Goal: Information Seeking & Learning: Learn about a topic

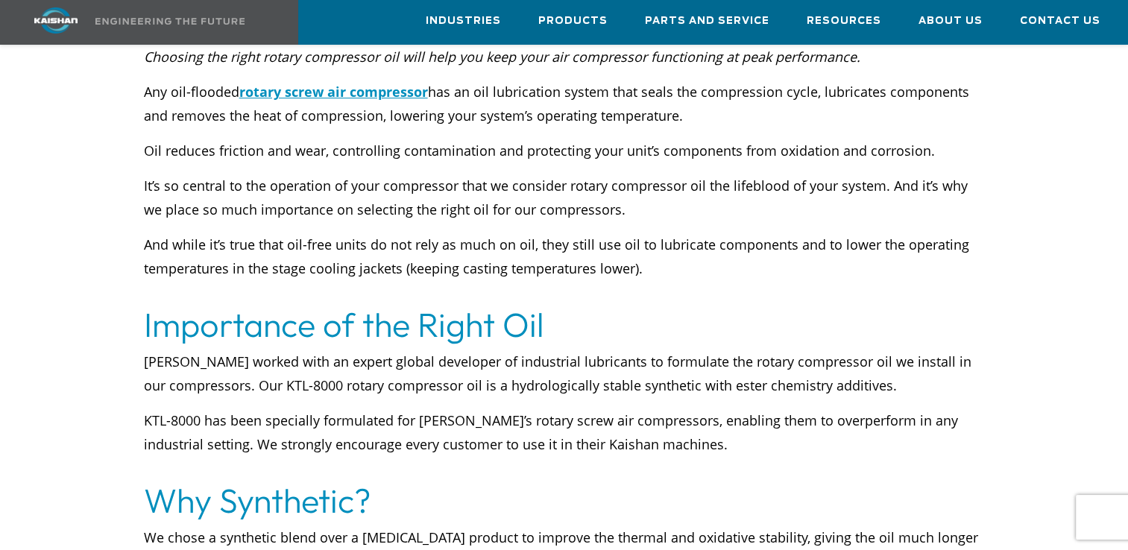
scroll to position [597, 0]
drag, startPoint x: 155, startPoint y: 335, endPoint x: 274, endPoint y: 343, distance: 119.6
click at [274, 349] on p "[PERSON_NAME] worked with an expert global developer of industrial lubricants t…" at bounding box center [564, 373] width 841 height 48
drag, startPoint x: 274, startPoint y: 343, endPoint x: 295, endPoint y: 343, distance: 20.1
click at [295, 349] on p "[PERSON_NAME] worked with an expert global developer of industrial lubricants t…" at bounding box center [564, 373] width 841 height 48
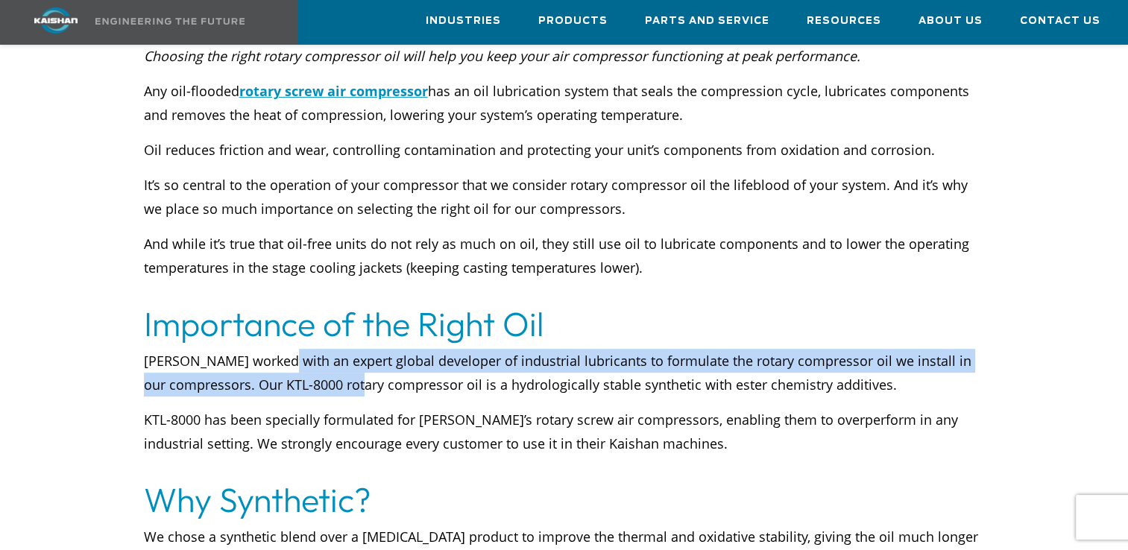
drag, startPoint x: 280, startPoint y: 342, endPoint x: 373, endPoint y: 354, distance: 93.3
click at [373, 354] on p "[PERSON_NAME] worked with an expert global developer of industrial lubricants t…" at bounding box center [564, 373] width 841 height 48
drag, startPoint x: 373, startPoint y: 354, endPoint x: 333, endPoint y: 342, distance: 42.0
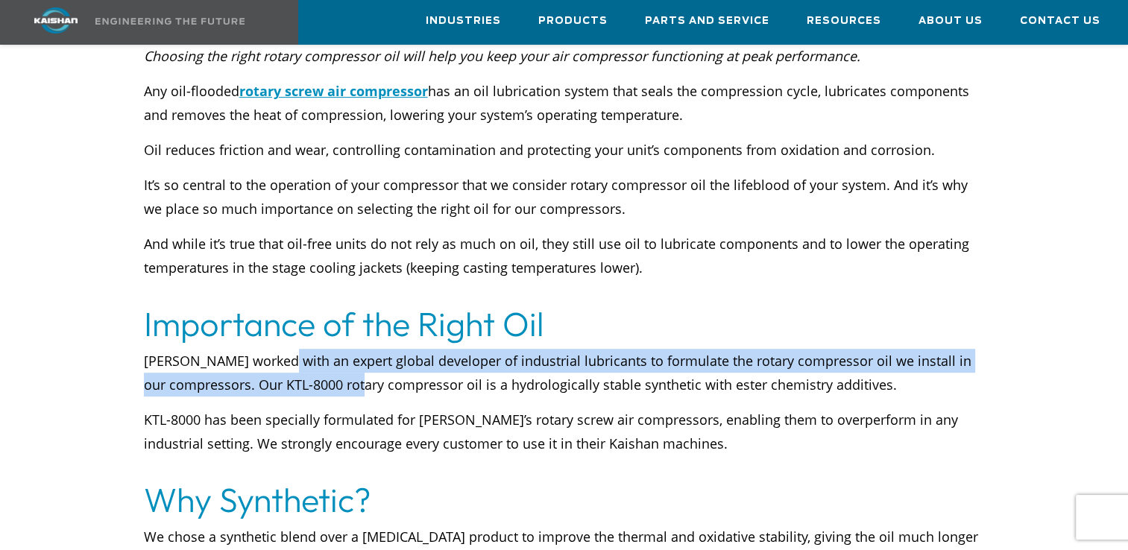
click at [333, 349] on p "[PERSON_NAME] worked with an expert global developer of industrial lubricants t…" at bounding box center [564, 373] width 841 height 48
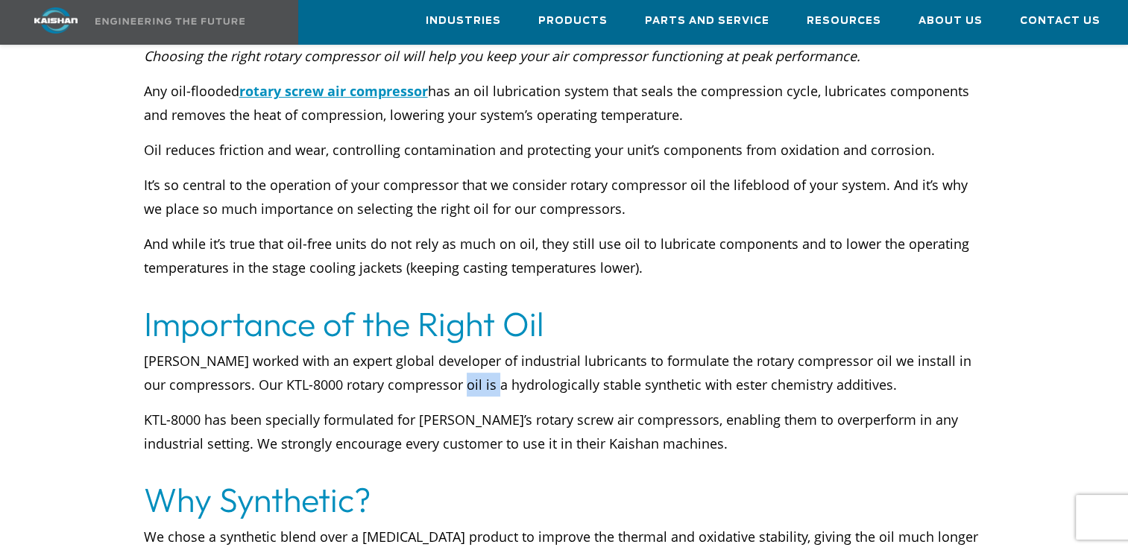
drag, startPoint x: 495, startPoint y: 350, endPoint x: 514, endPoint y: 350, distance: 18.6
click at [514, 350] on p "[PERSON_NAME] worked with an expert global developer of industrial lubricants t…" at bounding box center [564, 373] width 841 height 48
drag, startPoint x: 514, startPoint y: 350, endPoint x: 566, endPoint y: 355, distance: 52.4
click at [566, 355] on p "[PERSON_NAME] worked with an expert global developer of industrial lubricants t…" at bounding box center [564, 373] width 841 height 48
click at [370, 349] on p "[PERSON_NAME] worked with an expert global developer of industrial lubricants t…" at bounding box center [564, 373] width 841 height 48
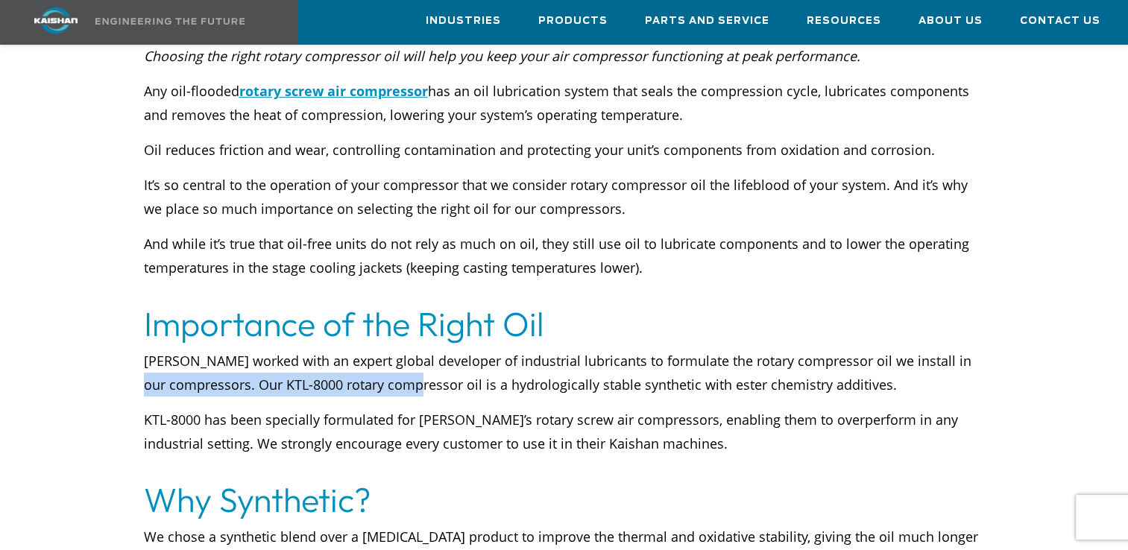
drag, startPoint x: 401, startPoint y: 366, endPoint x: 453, endPoint y: 371, distance: 52.5
click at [453, 371] on p "[PERSON_NAME] worked with an expert global developer of industrial lubricants t…" at bounding box center [564, 373] width 841 height 48
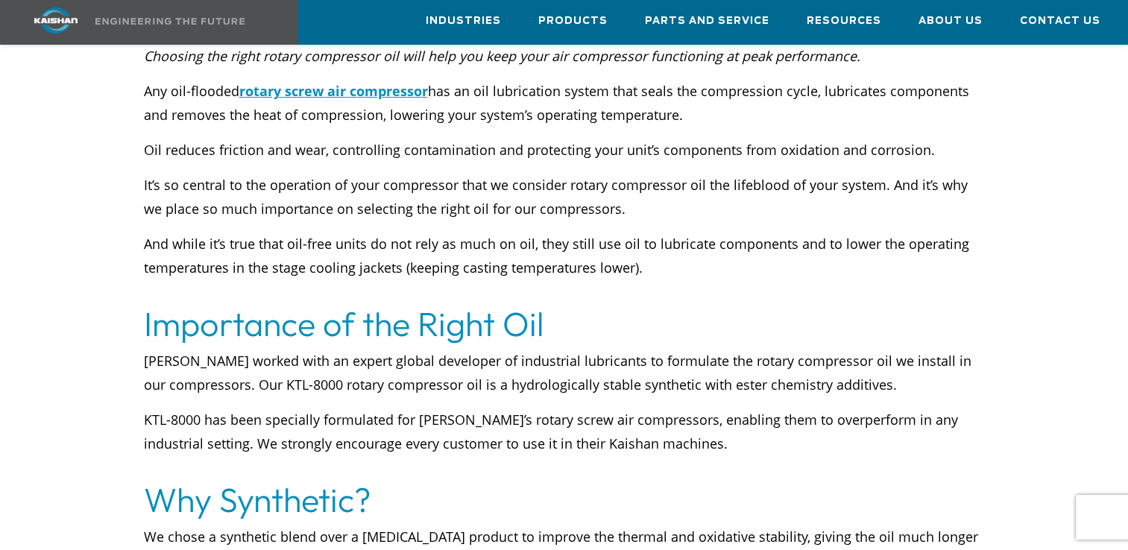
drag, startPoint x: 453, startPoint y: 371, endPoint x: 467, endPoint y: 374, distance: 13.6
click at [467, 374] on div "[PERSON_NAME] worked with an expert global developer of industrial lubricants t…" at bounding box center [564, 414] width 841 height 130
drag, startPoint x: 356, startPoint y: 352, endPoint x: 528, endPoint y: 359, distance: 172.4
click at [528, 359] on p "[PERSON_NAME] worked with an expert global developer of industrial lubricants t…" at bounding box center [564, 373] width 841 height 48
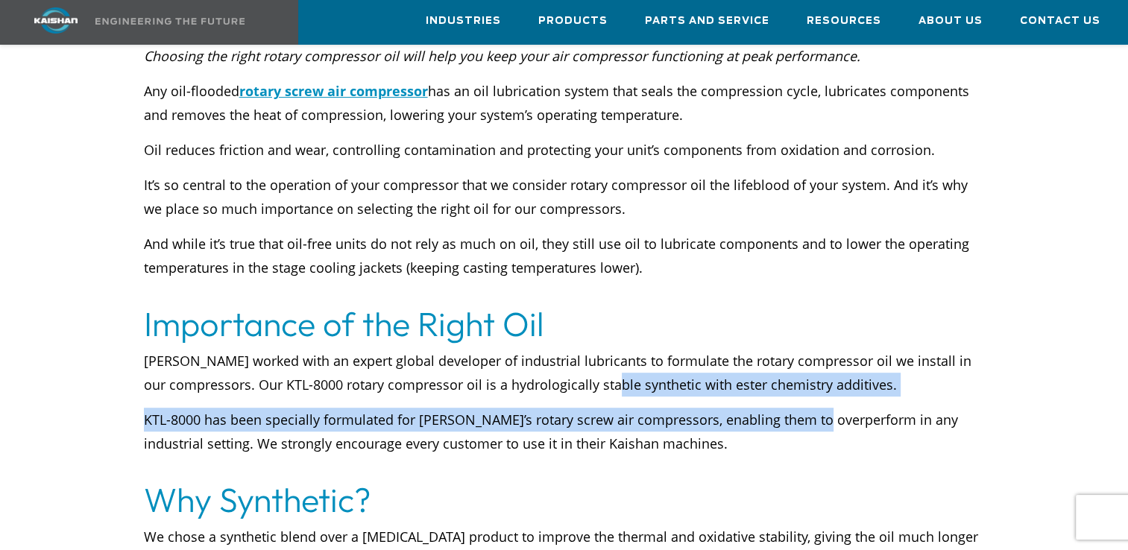
drag, startPoint x: 625, startPoint y: 368, endPoint x: 816, endPoint y: 374, distance: 191.0
click at [816, 374] on div "[PERSON_NAME] worked with an expert global developer of industrial lubricants t…" at bounding box center [564, 414] width 841 height 130
click at [821, 374] on div "[PERSON_NAME] worked with an expert global developer of industrial lubricants t…" at bounding box center [564, 414] width 841 height 130
click at [225, 408] on p "KTL-8000 has been specially formulated for [PERSON_NAME]’s rotary screw air com…" at bounding box center [564, 444] width 841 height 72
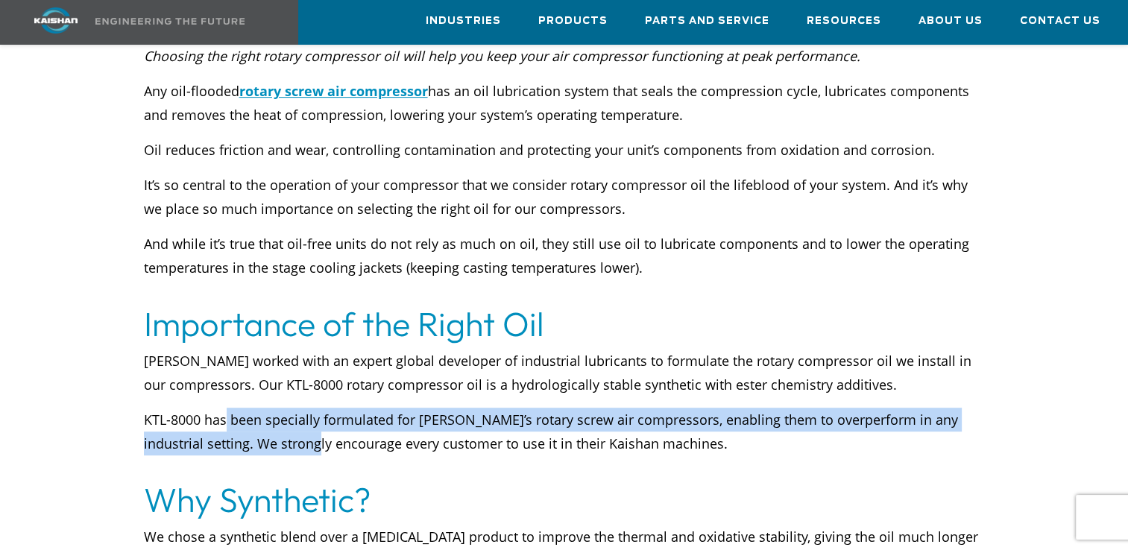
drag, startPoint x: 232, startPoint y: 399, endPoint x: 373, endPoint y: 418, distance: 142.3
click at [373, 418] on p "KTL-8000 has been specially formulated for [PERSON_NAME]’s rotary screw air com…" at bounding box center [564, 444] width 841 height 72
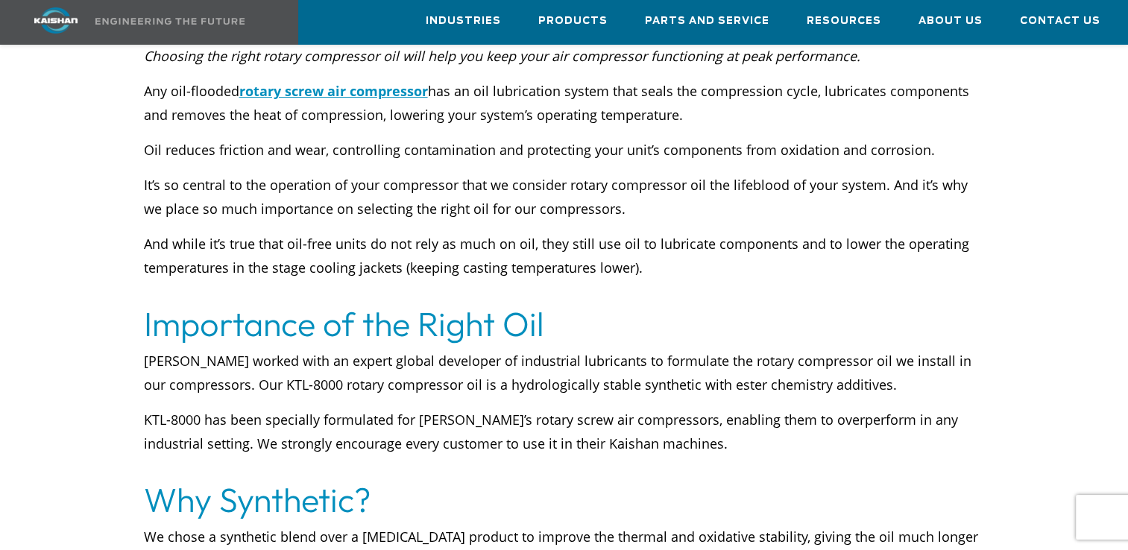
drag, startPoint x: 373, startPoint y: 418, endPoint x: 412, endPoint y: 418, distance: 39.5
click at [412, 418] on p "KTL-8000 has been specially formulated for [PERSON_NAME]’s rotary screw air com…" at bounding box center [564, 444] width 841 height 72
drag, startPoint x: 403, startPoint y: 395, endPoint x: 514, endPoint y: 397, distance: 111.1
click at [512, 408] on p "KTL-8000 has been specially formulated for [PERSON_NAME]’s rotary screw air com…" at bounding box center [564, 444] width 841 height 72
drag, startPoint x: 514, startPoint y: 397, endPoint x: 591, endPoint y: 401, distance: 77.6
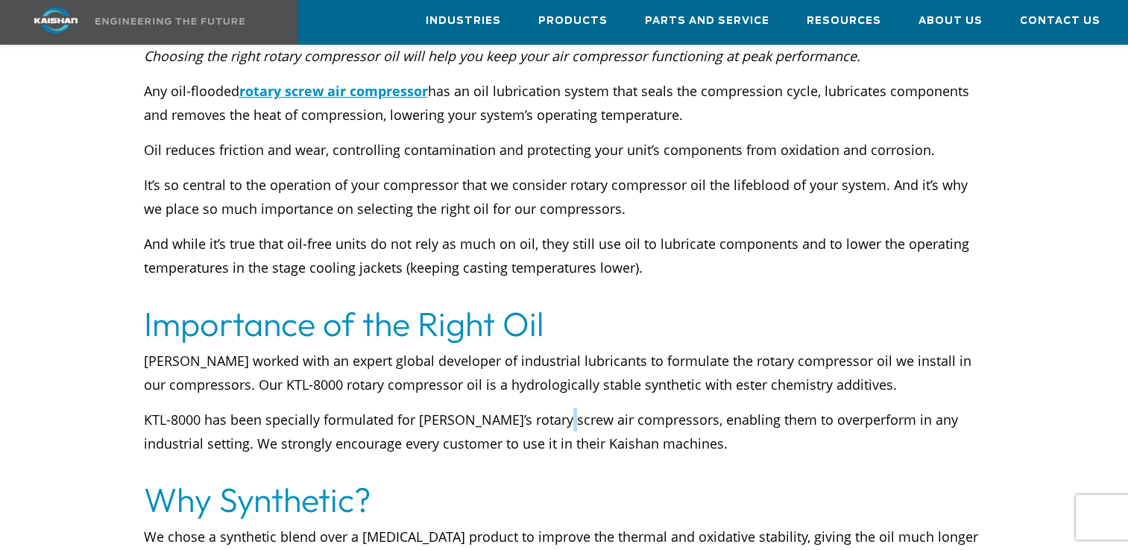
click at [591, 408] on p "KTL-8000 has been specially formulated for [PERSON_NAME]’s rotary screw air com…" at bounding box center [564, 444] width 841 height 72
drag, startPoint x: 591, startPoint y: 401, endPoint x: 723, endPoint y: 401, distance: 132.0
click at [723, 408] on p "KTL-8000 has been specially formulated for [PERSON_NAME]’s rotary screw air com…" at bounding box center [564, 444] width 841 height 72
drag, startPoint x: 723, startPoint y: 401, endPoint x: 797, endPoint y: 401, distance: 73.8
click at [797, 408] on p "KTL-8000 has been specially formulated for [PERSON_NAME]’s rotary screw air com…" at bounding box center [564, 444] width 841 height 72
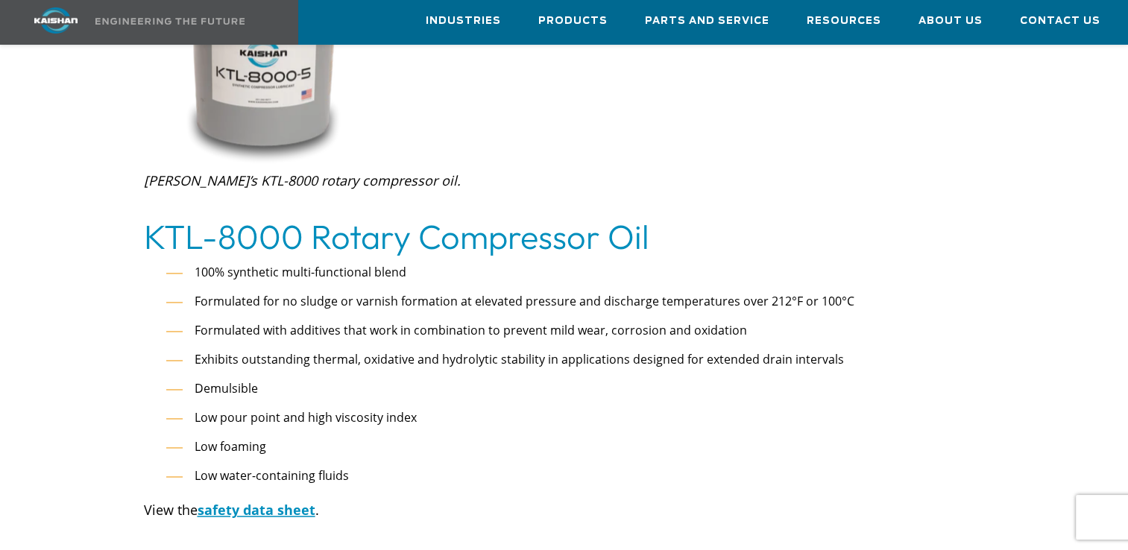
scroll to position [2312, 0]
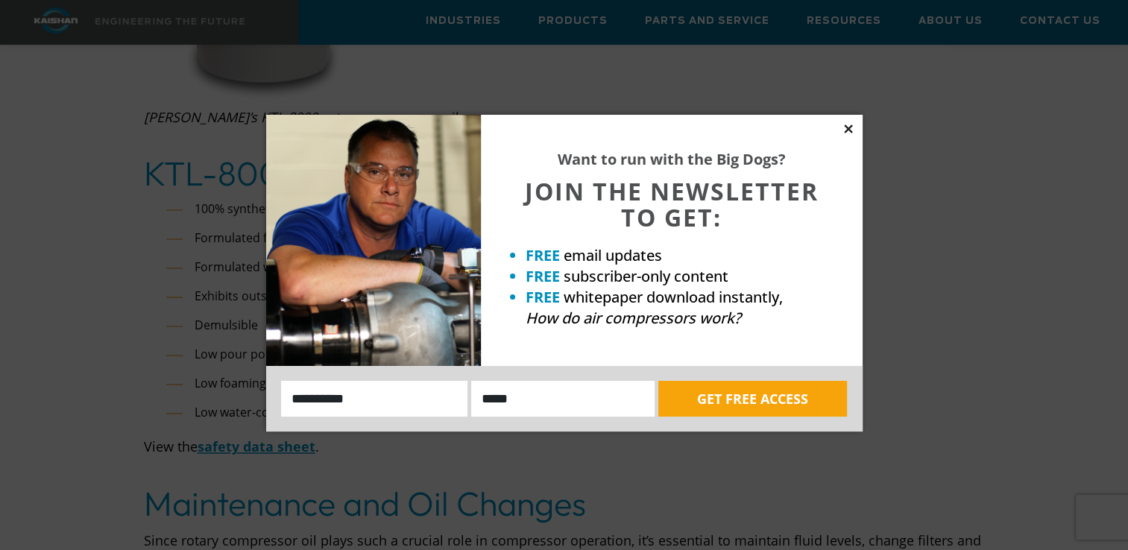
click at [846, 130] on icon at bounding box center [848, 129] width 8 height 8
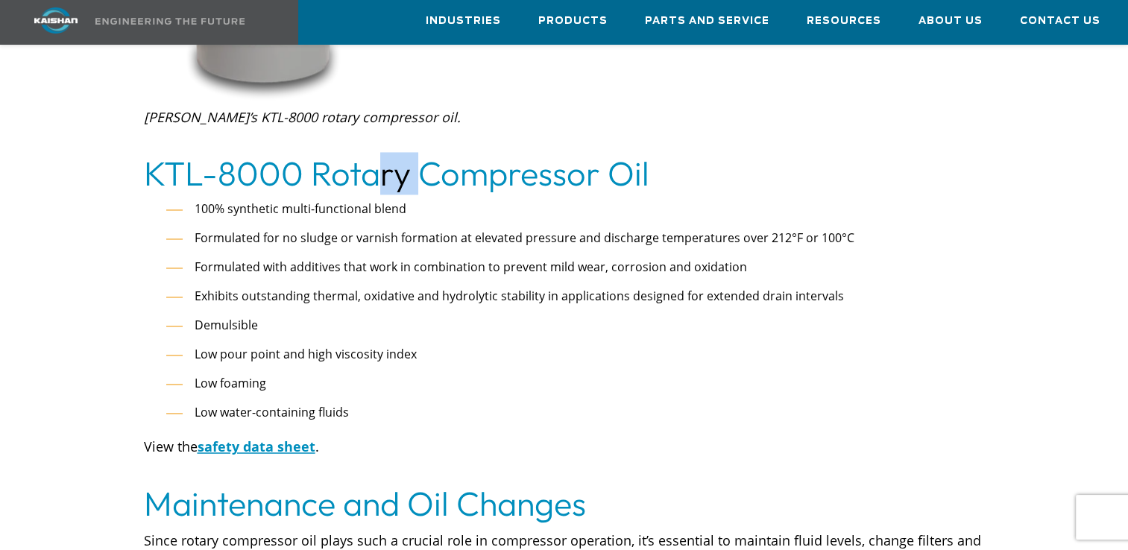
drag, startPoint x: 383, startPoint y: 162, endPoint x: 488, endPoint y: 161, distance: 105.1
click at [488, 161] on h2 "KTL-8000 Rotary Compressor Oil" at bounding box center [564, 174] width 841 height 42
drag, startPoint x: 488, startPoint y: 161, endPoint x: 553, endPoint y: 173, distance: 65.2
click at [553, 195] on div "100% synthetic multi-functional blend Formulated for no sludge or varnish forma…" at bounding box center [564, 339] width 859 height 288
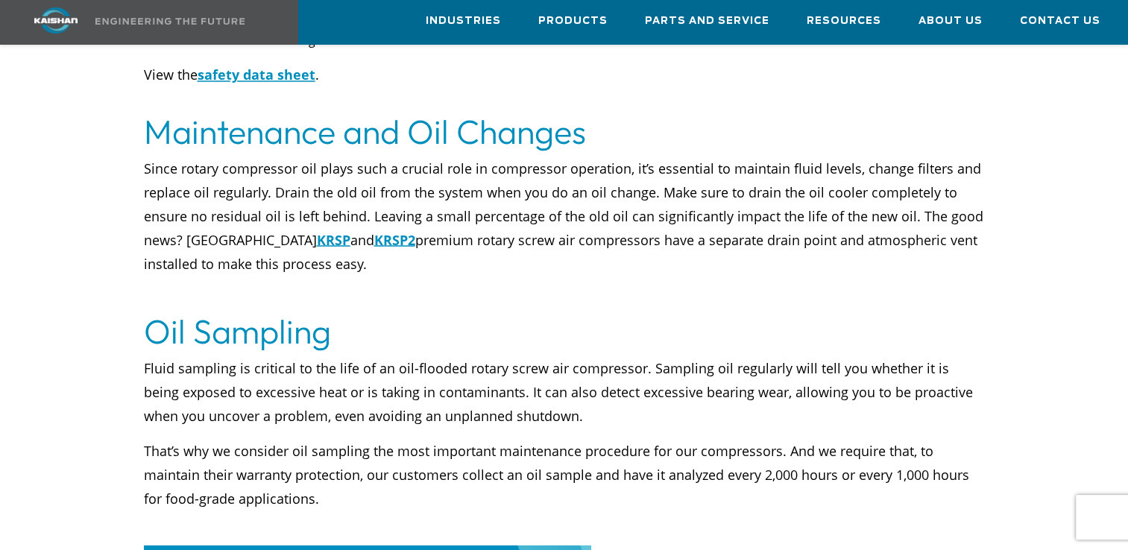
scroll to position [2685, 0]
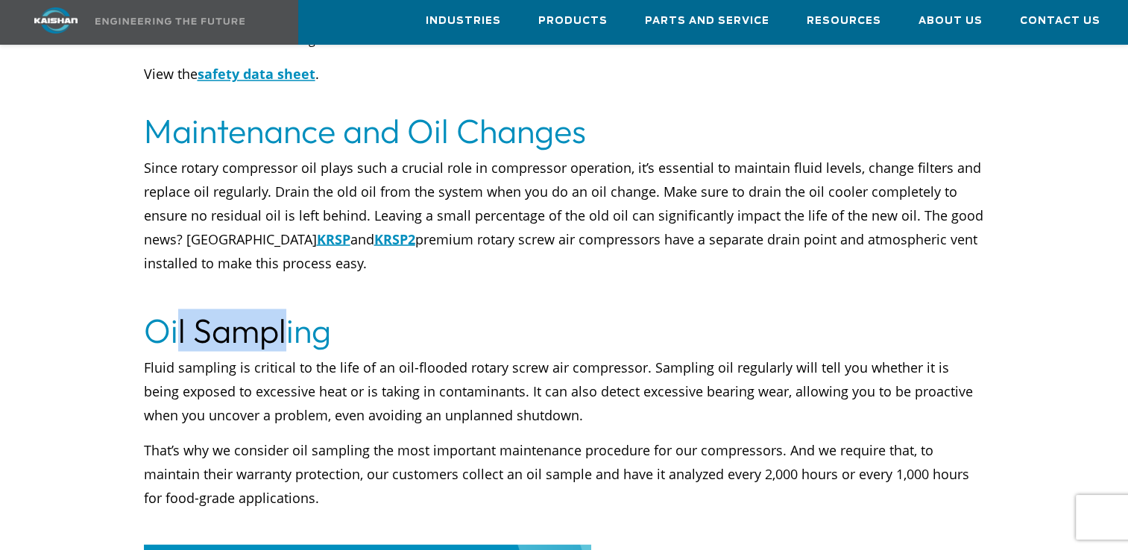
drag, startPoint x: 180, startPoint y: 298, endPoint x: 365, endPoint y: 327, distance: 187.9
click at [365, 327] on div "Choosing the right rotary compressor oil will help you keep your air compressor…" at bounding box center [564, 329] width 1038 height 4754
drag, startPoint x: 365, startPoint y: 327, endPoint x: 424, endPoint y: 339, distance: 60.1
click at [430, 358] on span "Fluid sampling is critical to the life of an oil-flooded rotary screw air compr…" at bounding box center [558, 391] width 829 height 66
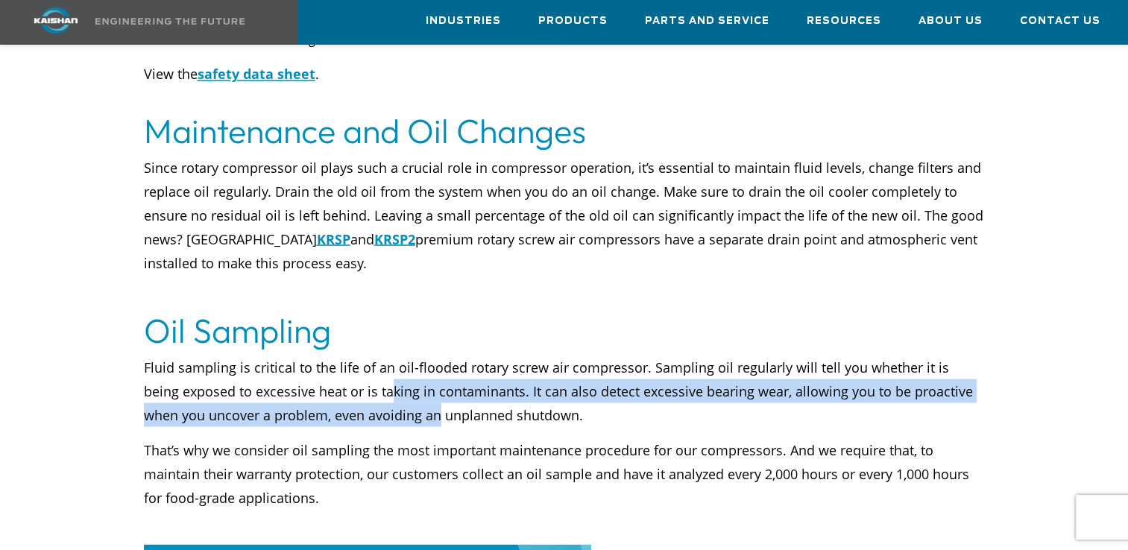
click at [406, 400] on p "Fluid sampling is critical to the life of an oil-flooded rotary screw air compr…" at bounding box center [564, 391] width 841 height 72
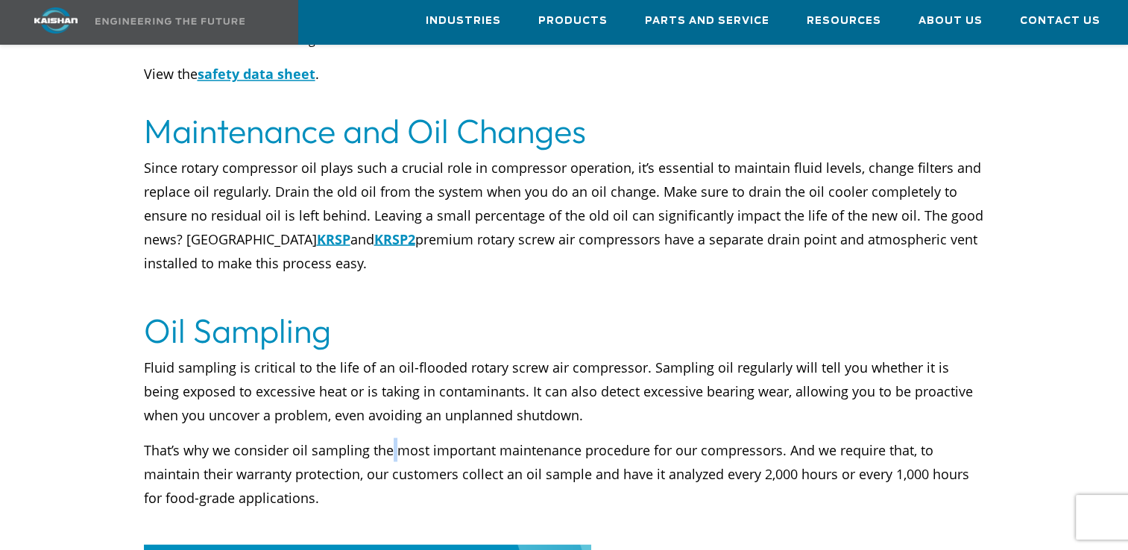
drag, startPoint x: 406, startPoint y: 400, endPoint x: 392, endPoint y: 406, distance: 15.4
click at [392, 406] on div "Fluid sampling is critical to the life of an oil-flooded rotary screw air compr…" at bounding box center [564, 449] width 841 height 189
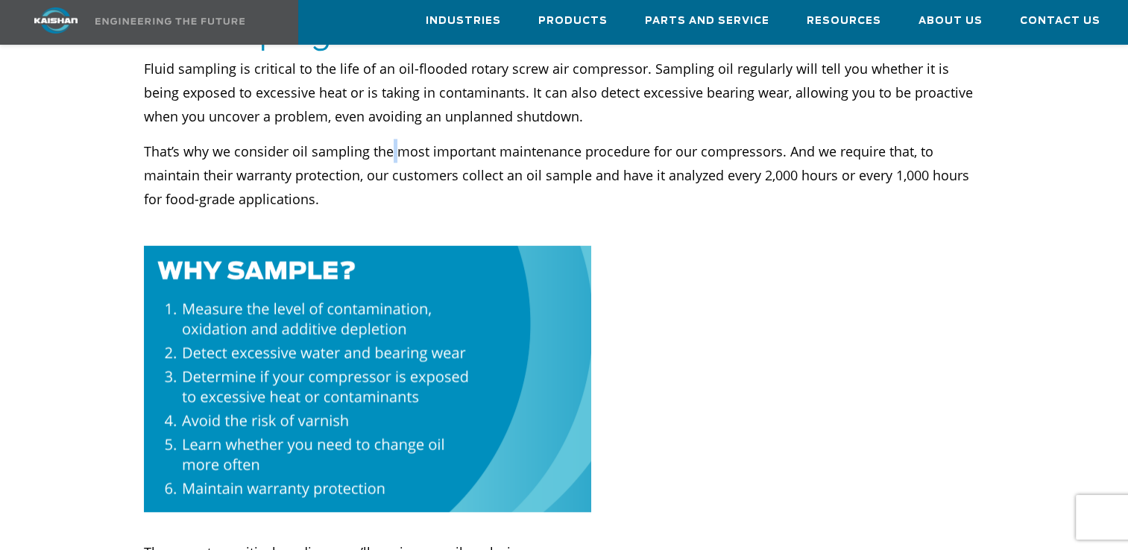
scroll to position [2610, 0]
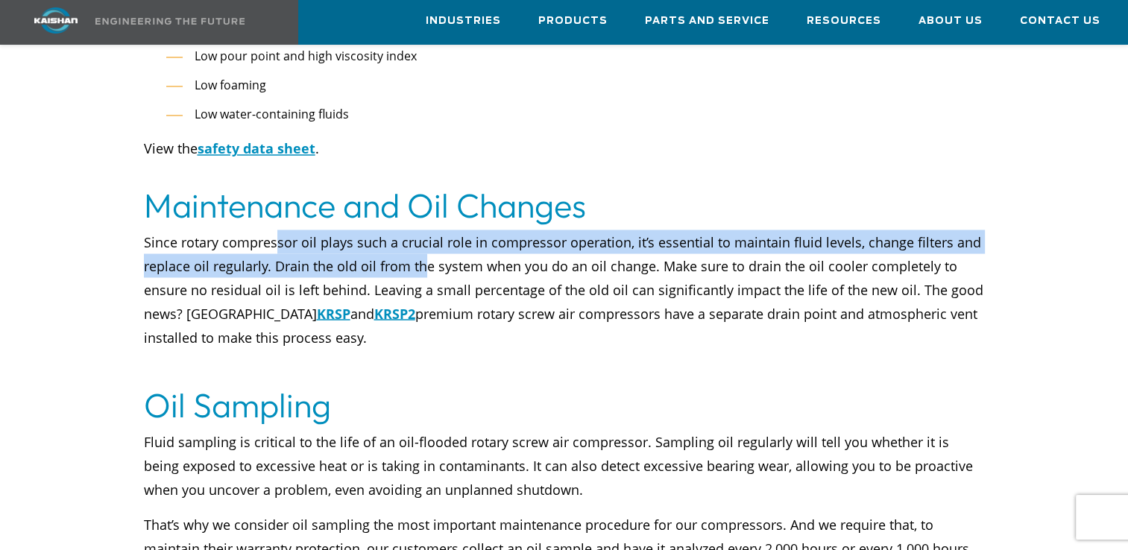
drag, startPoint x: 342, startPoint y: 222, endPoint x: 421, endPoint y: 230, distance: 80.2
click at [421, 230] on p "Since rotary compressor oil plays such a crucial role in compressor operation, …" at bounding box center [564, 289] width 841 height 119
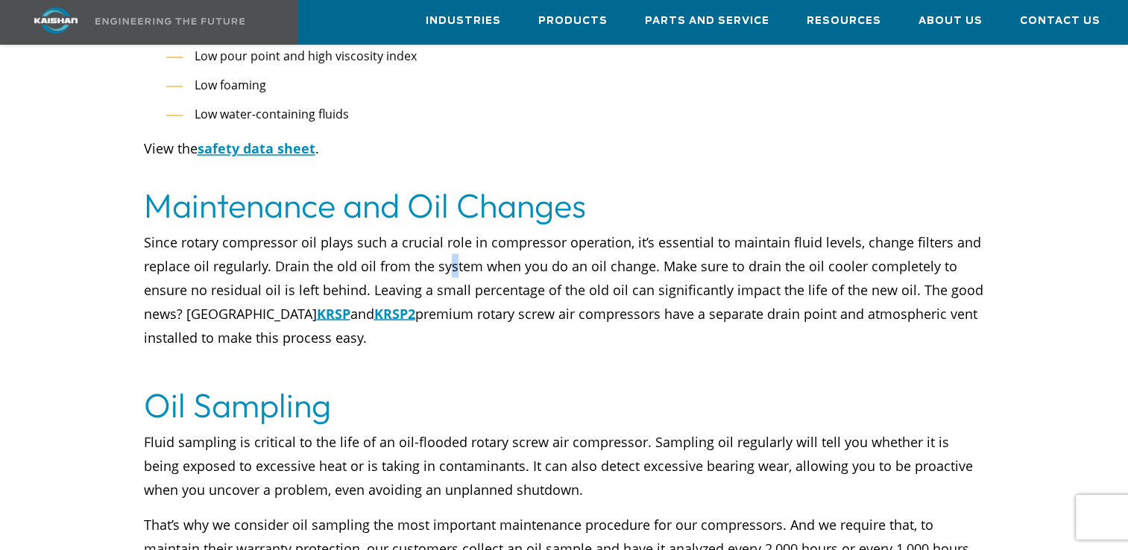
drag, startPoint x: 421, startPoint y: 230, endPoint x: 471, endPoint y: 251, distance: 53.5
click at [471, 251] on p "Since rotary compressor oil plays such a crucial role in compressor operation, …" at bounding box center [564, 289] width 841 height 119
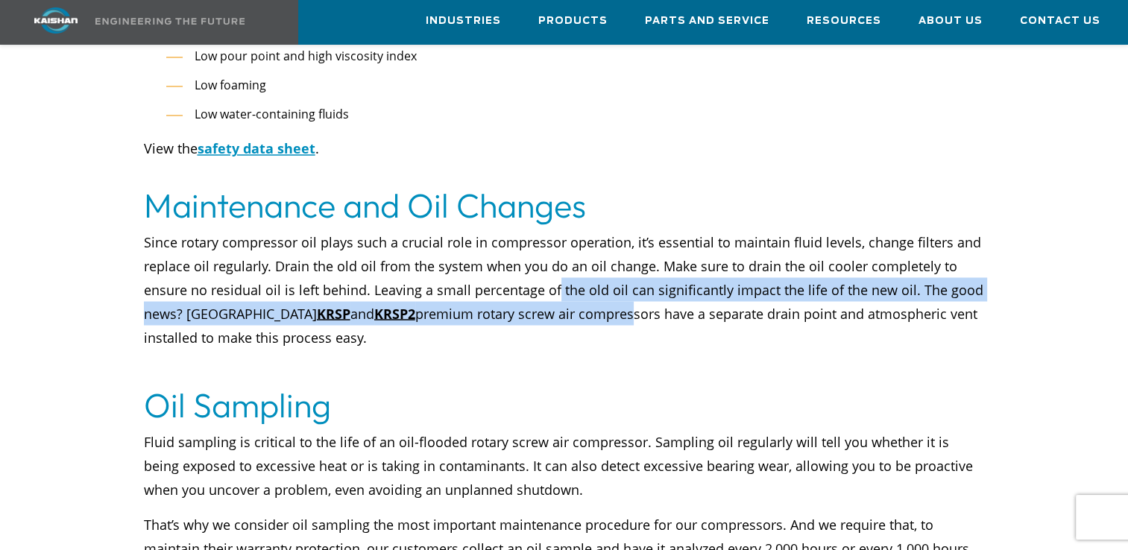
drag, startPoint x: 471, startPoint y: 251, endPoint x: 561, endPoint y: 279, distance: 94.4
click at [561, 279] on p "Since rotary compressor oil plays such a crucial role in compressor operation, …" at bounding box center [564, 289] width 841 height 119
drag, startPoint x: 561, startPoint y: 279, endPoint x: 540, endPoint y: 290, distance: 23.7
click at [546, 288] on p "Since rotary compressor oil plays such a crucial role in compressor operation, …" at bounding box center [564, 289] width 841 height 119
click at [497, 285] on p "Since rotary compressor oil plays such a crucial role in compressor operation, …" at bounding box center [564, 289] width 841 height 119
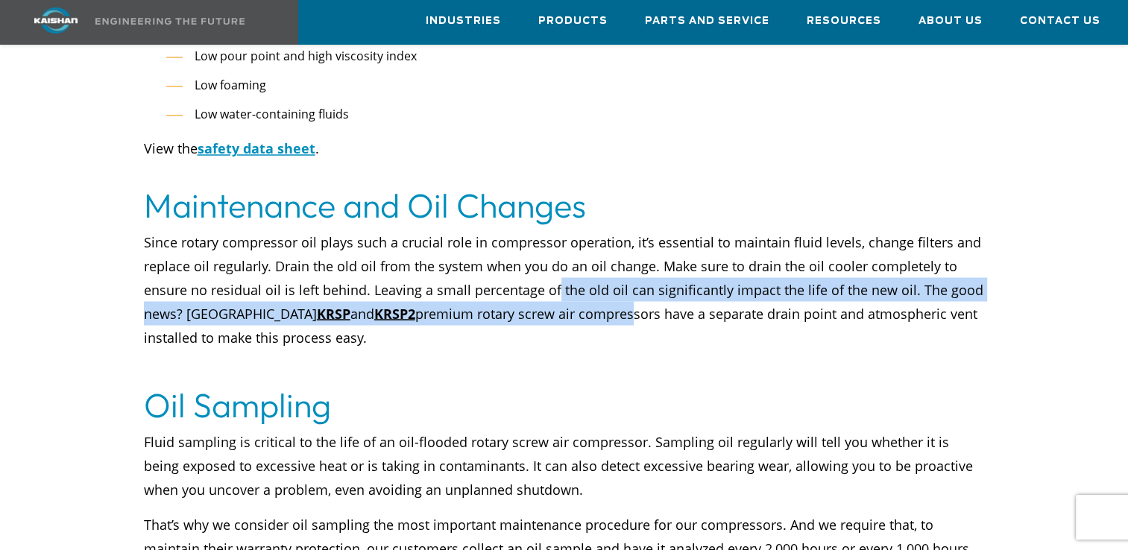
click at [471, 290] on p "Since rotary compressor oil plays such a crucial role in compressor operation, …" at bounding box center [564, 289] width 841 height 119
click at [471, 293] on p "Since rotary compressor oil plays such a crucial role in compressor operation, …" at bounding box center [564, 289] width 841 height 119
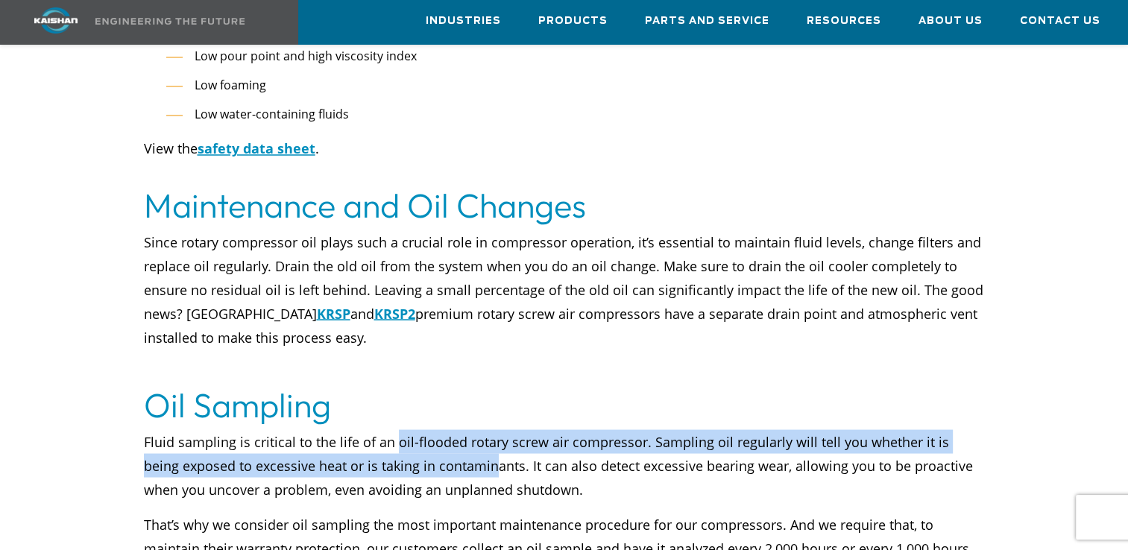
drag, startPoint x: 400, startPoint y: 426, endPoint x: 477, endPoint y: 434, distance: 78.0
click at [477, 434] on span "Fluid sampling is critical to the life of an oil-flooded rotary screw air compr…" at bounding box center [558, 466] width 829 height 66
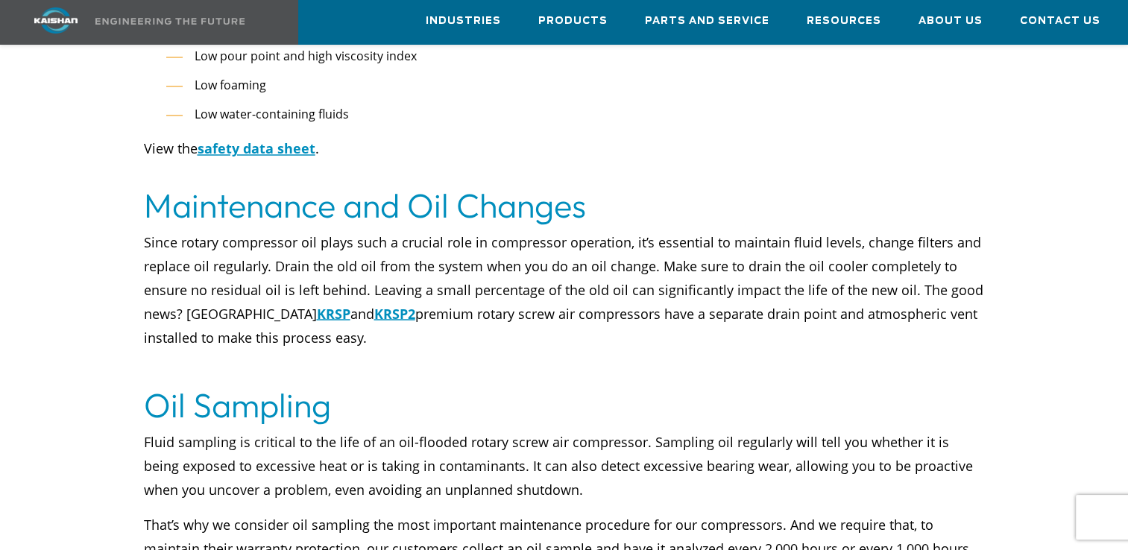
drag, startPoint x: 477, startPoint y: 434, endPoint x: 538, endPoint y: 444, distance: 61.9
click at [538, 444] on span "Fluid sampling is critical to the life of an oil-flooded rotary screw air compr…" at bounding box center [558, 466] width 829 height 66
drag, startPoint x: 544, startPoint y: 446, endPoint x: 560, endPoint y: 446, distance: 15.7
click at [560, 446] on span "Fluid sampling is critical to the life of an oil-flooded rotary screw air compr…" at bounding box center [558, 466] width 829 height 66
drag, startPoint x: 560, startPoint y: 446, endPoint x: 603, endPoint y: 453, distance: 43.0
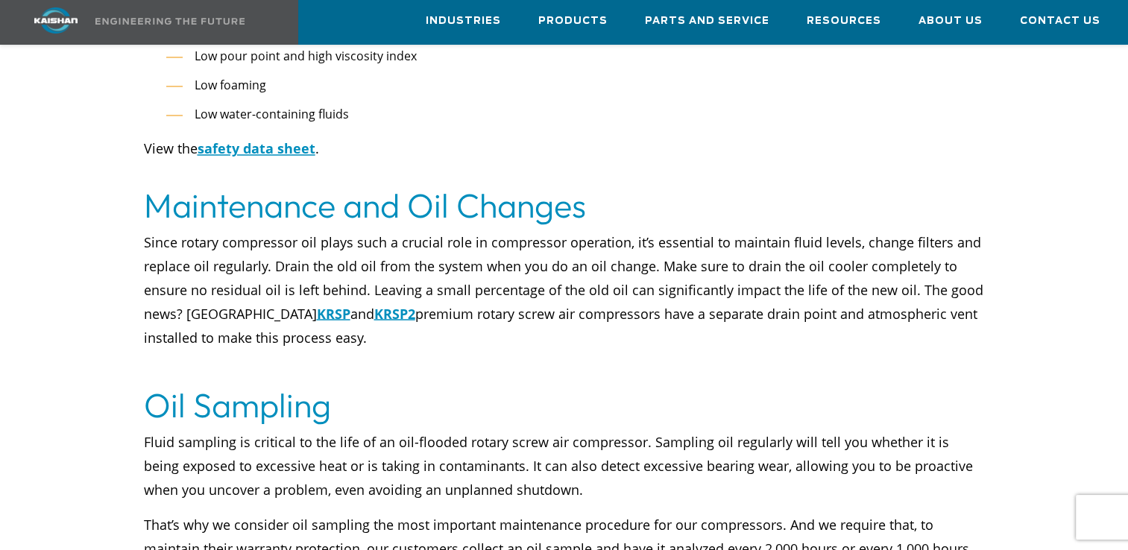
click at [603, 453] on p "Fluid sampling is critical to the life of an oil-flooded rotary screw air compr…" at bounding box center [564, 466] width 841 height 72
click at [605, 453] on p "Fluid sampling is critical to the life of an oil-flooded rotary screw air compr…" at bounding box center [564, 466] width 841 height 72
click at [603, 455] on p "Fluid sampling is critical to the life of an oil-flooded rotary screw air compr…" at bounding box center [564, 466] width 841 height 72
click at [501, 433] on span "Fluid sampling is critical to the life of an oil-flooded rotary screw air compr…" at bounding box center [558, 466] width 829 height 66
